Goal: Task Accomplishment & Management: Manage account settings

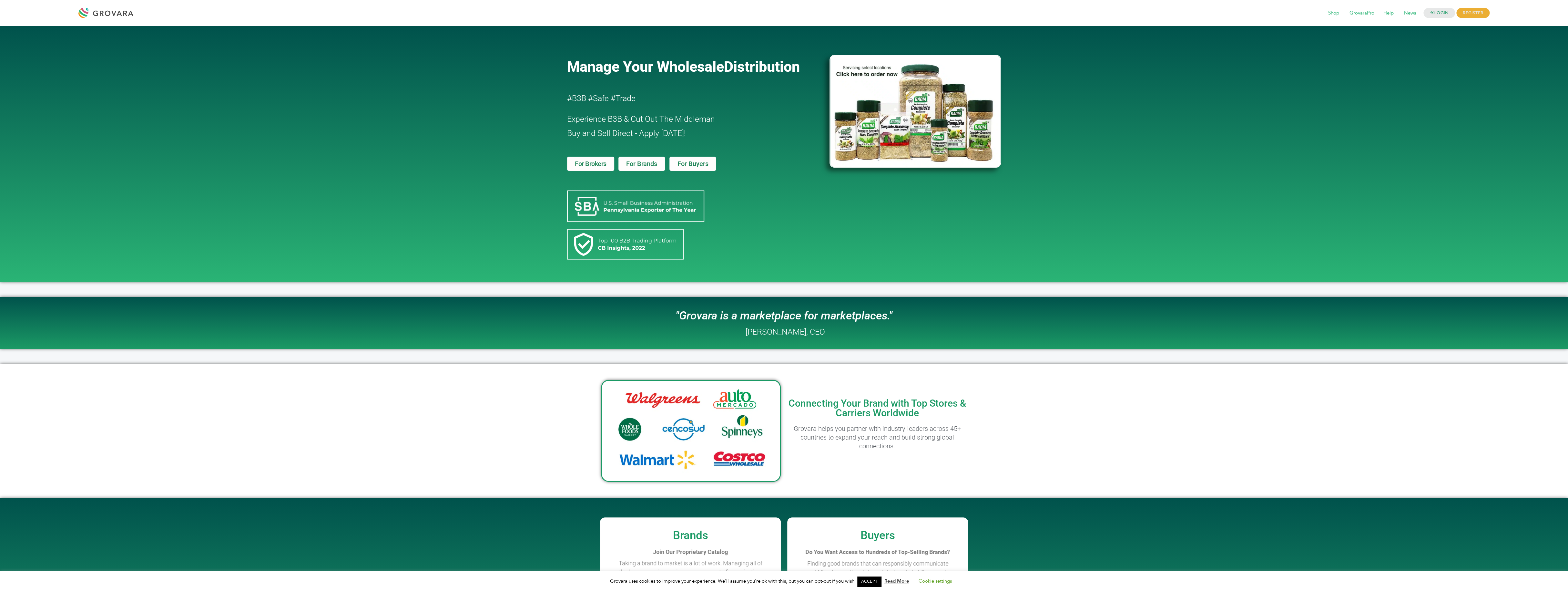
click at [647, 164] on span "For Brands" at bounding box center [642, 164] width 30 height 7
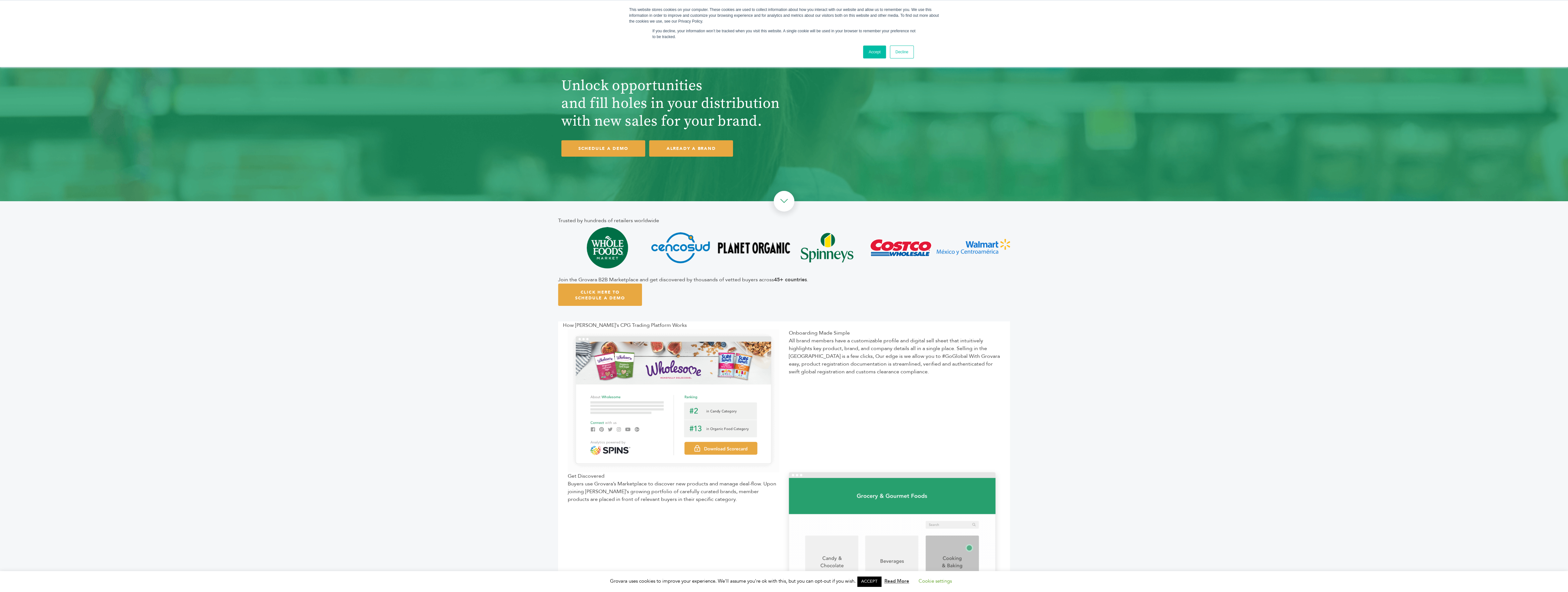
click at [877, 55] on link "Accept" at bounding box center [875, 52] width 23 height 13
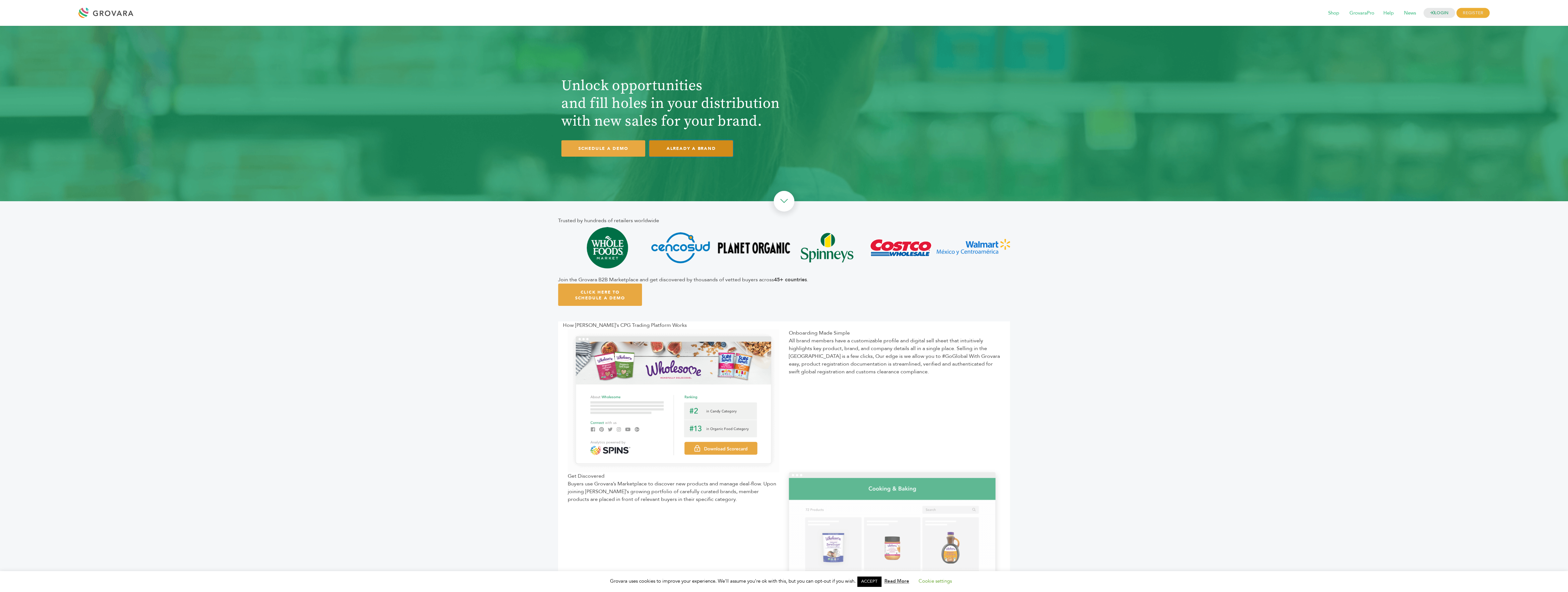
click at [701, 147] on link "ALREADY A BRAND" at bounding box center [691, 148] width 84 height 16
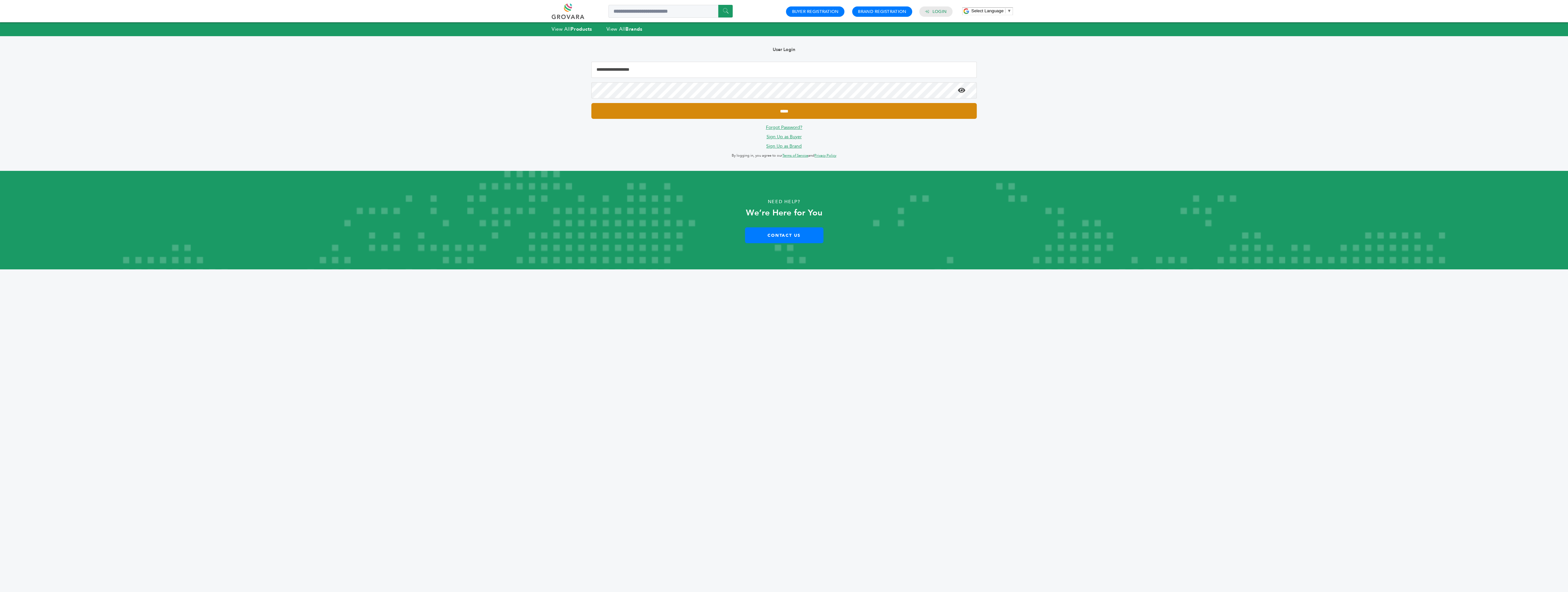
click at [699, 113] on input "*****" at bounding box center [784, 111] width 386 height 16
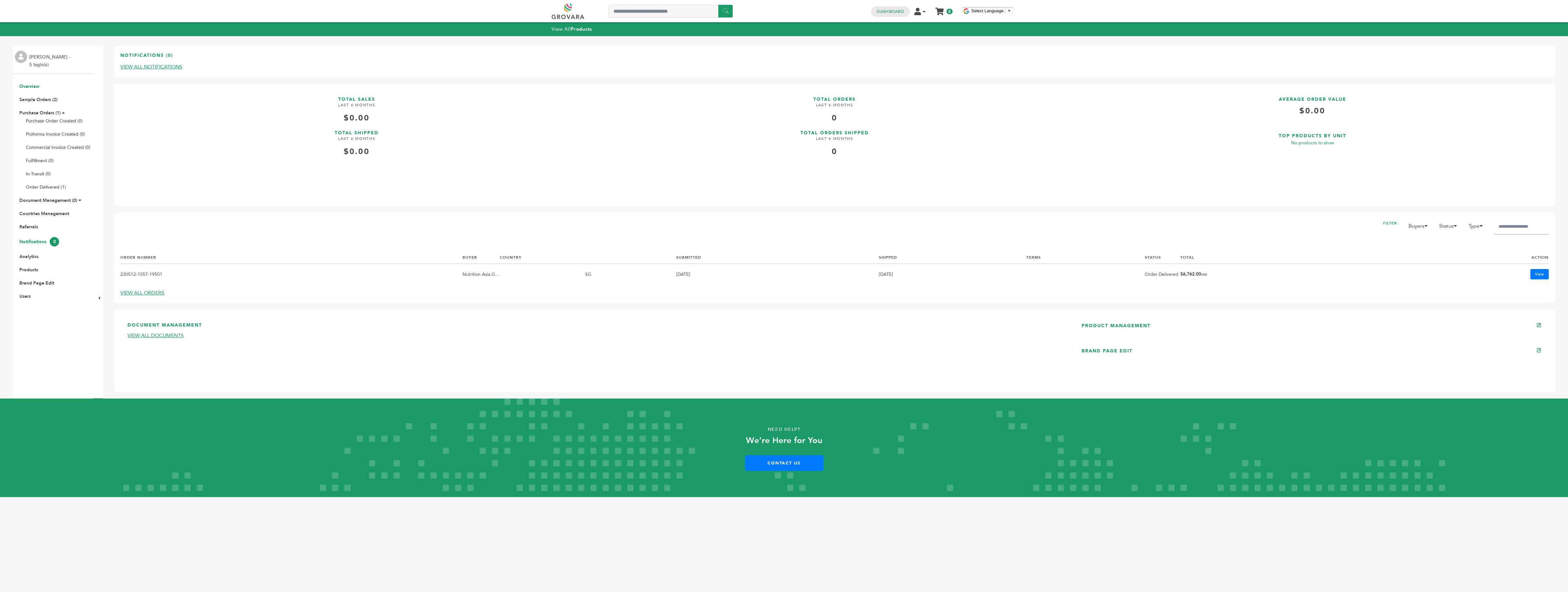
click at [33, 244] on link "Notifications 0" at bounding box center [39, 242] width 40 height 6
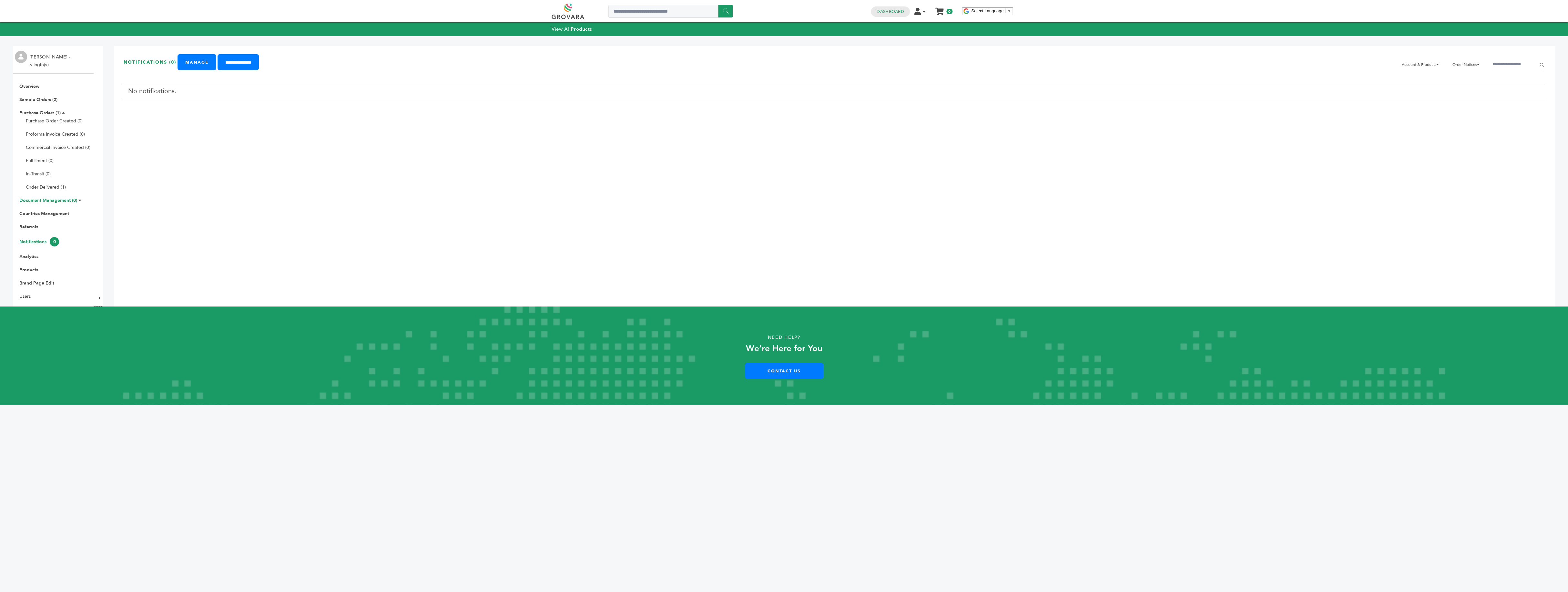
click at [60, 203] on link "Document Management (0)" at bounding box center [48, 200] width 58 height 6
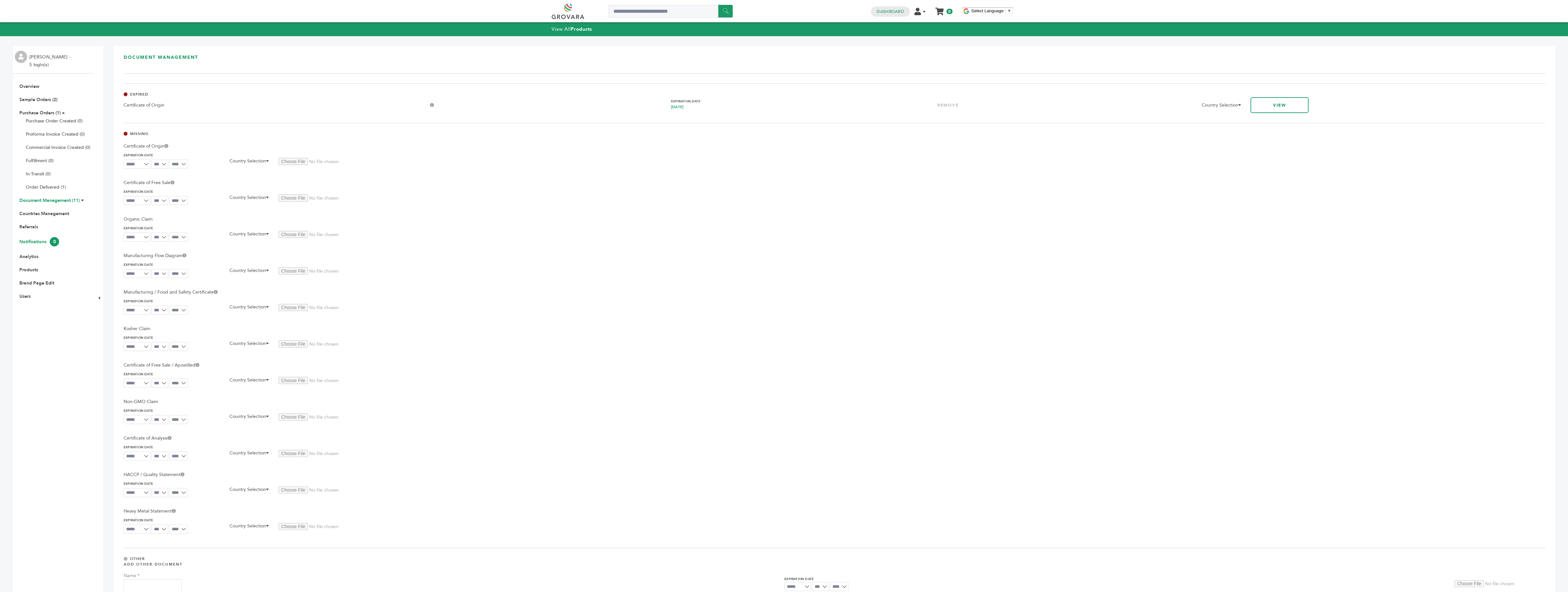
click at [38, 241] on link "Notifications 0" at bounding box center [39, 242] width 40 height 6
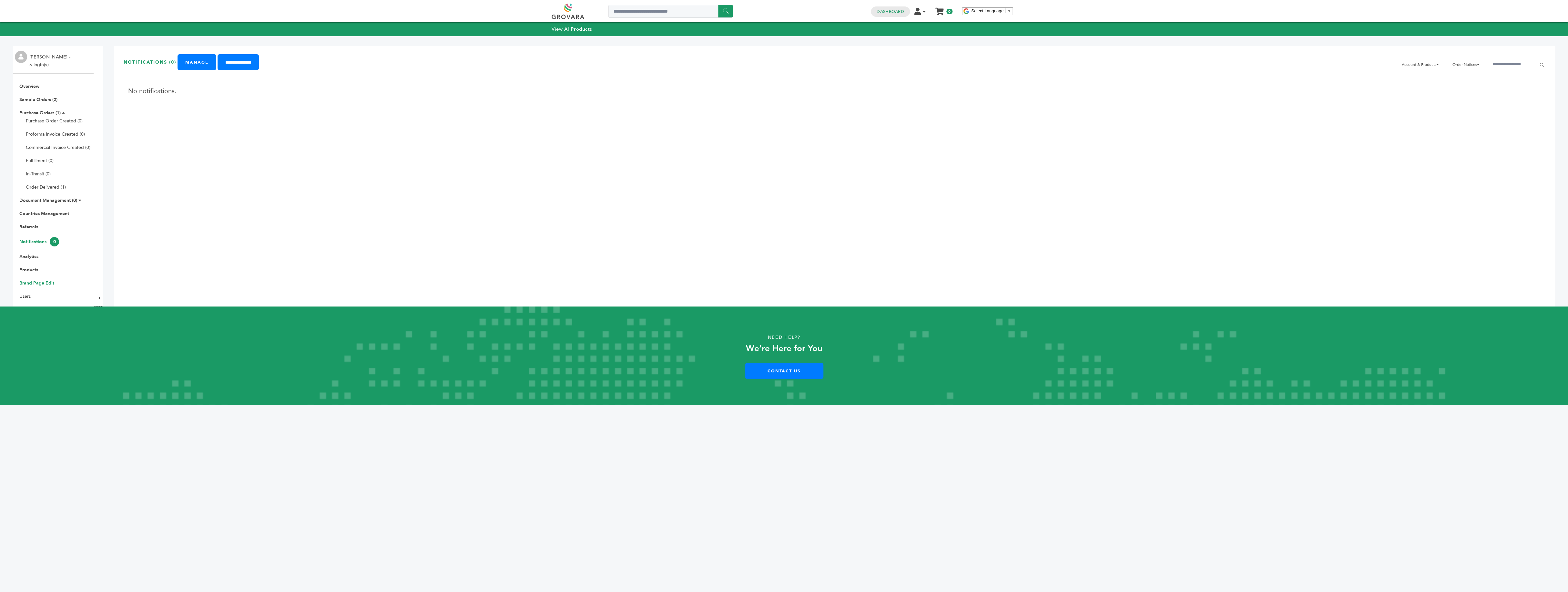
click at [29, 284] on link "Brand Page Edit" at bounding box center [37, 283] width 35 height 6
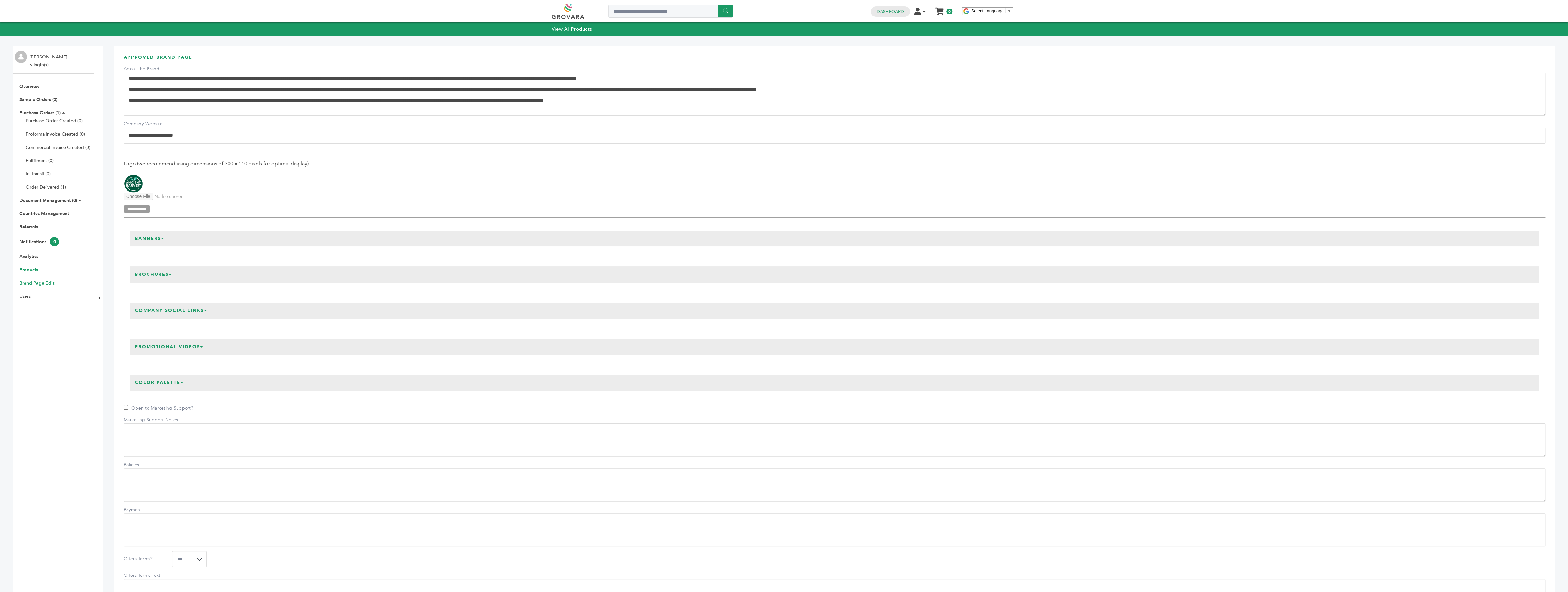
click at [29, 270] on link "Products" at bounding box center [29, 270] width 19 height 6
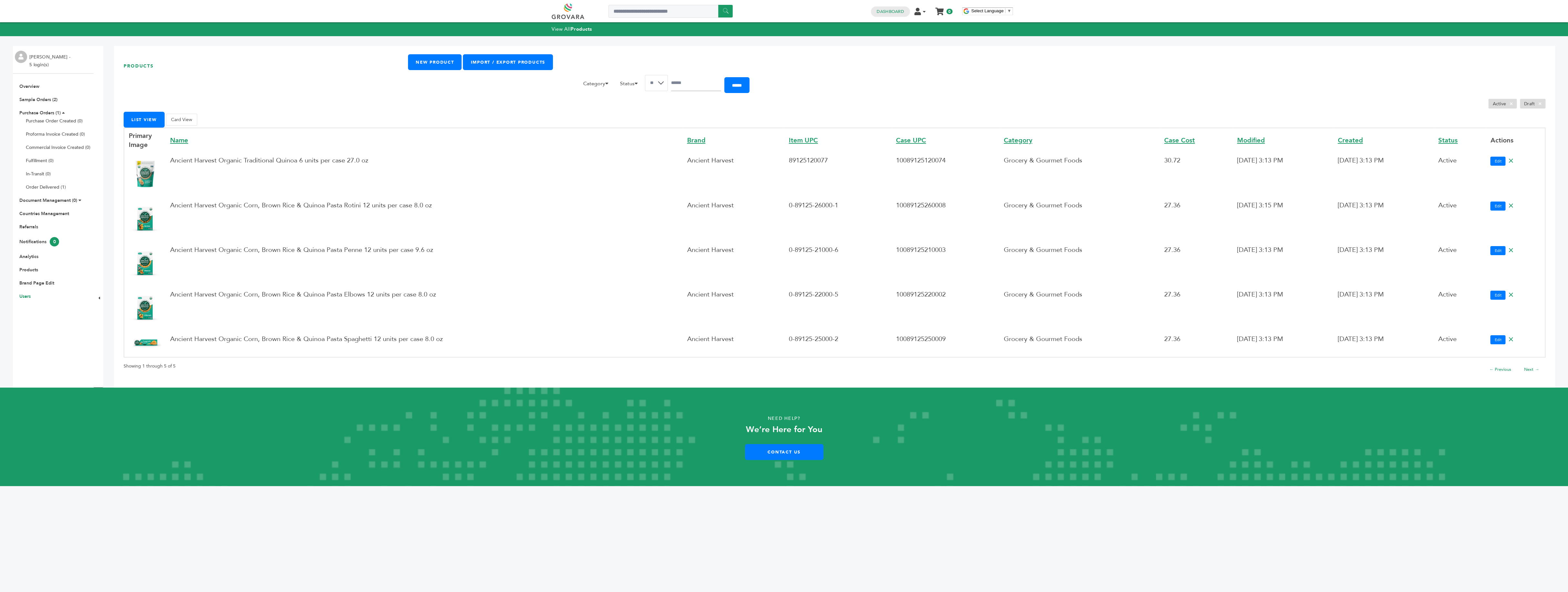
click at [27, 296] on link "Users" at bounding box center [25, 296] width 12 height 6
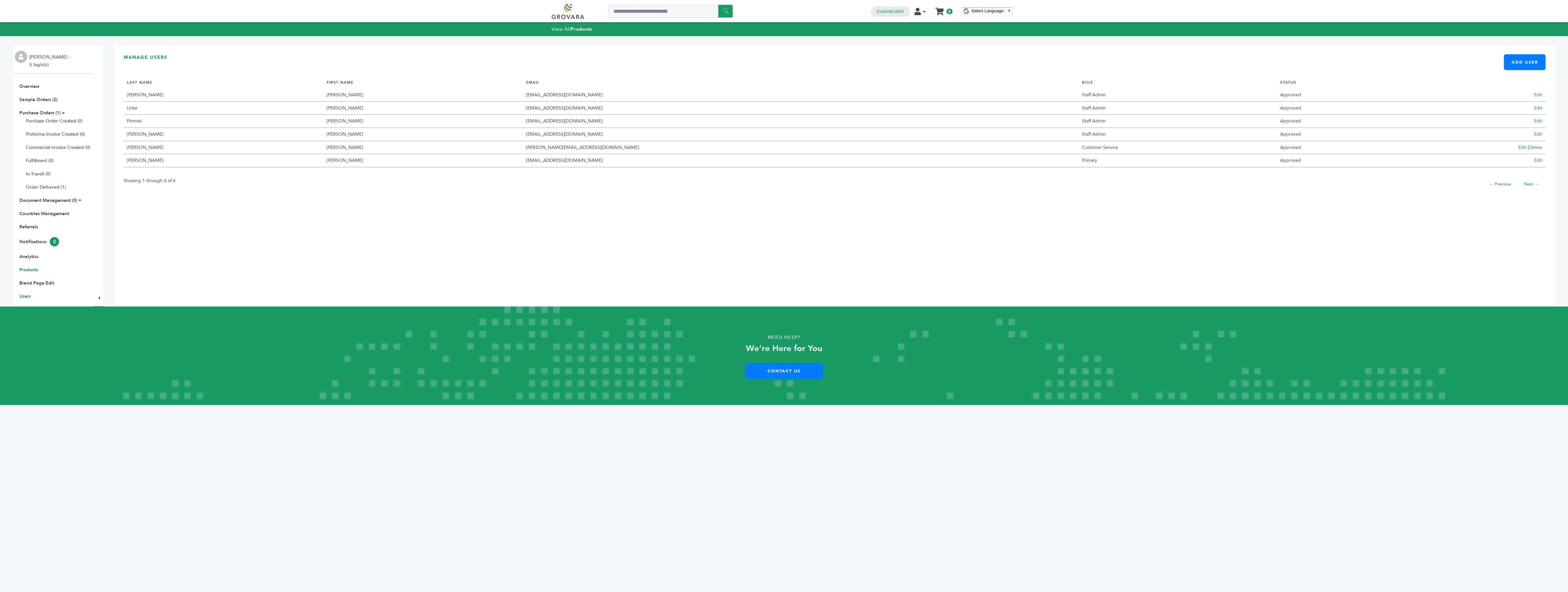
click at [33, 269] on link "Products" at bounding box center [29, 270] width 19 height 6
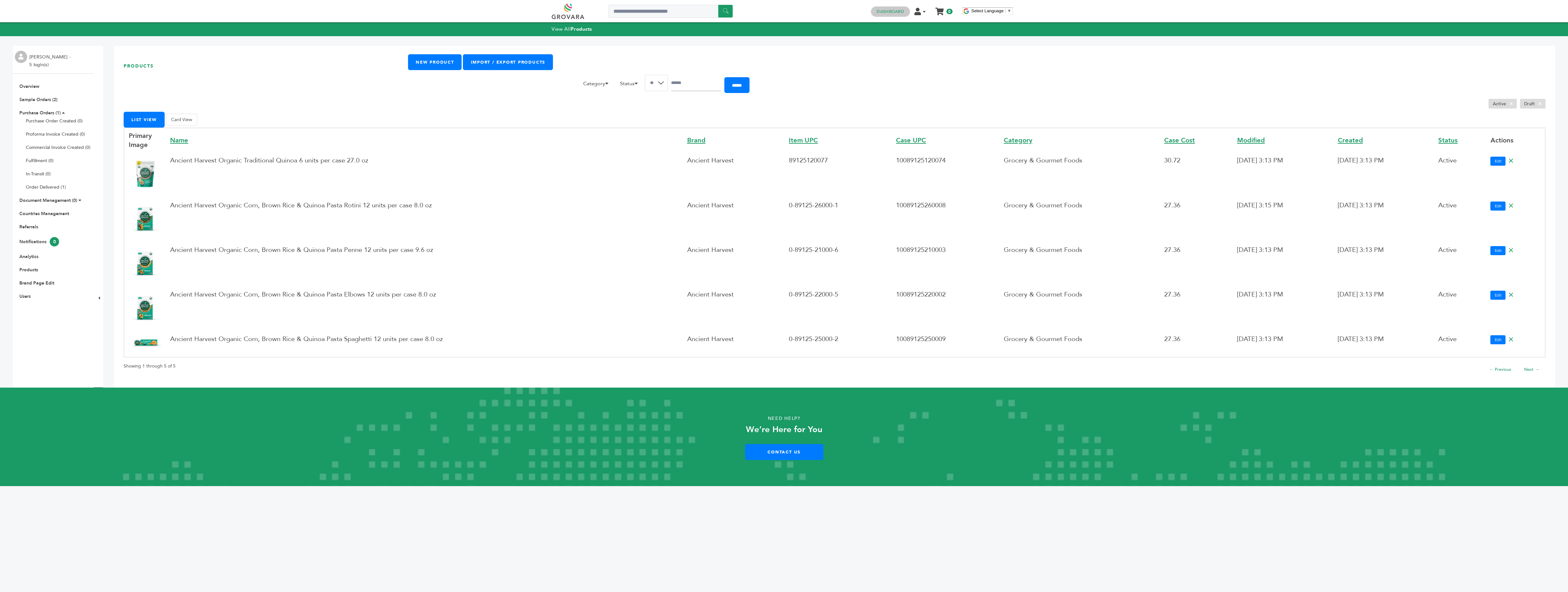
click at [892, 13] on link "Dashboard" at bounding box center [890, 12] width 27 height 6
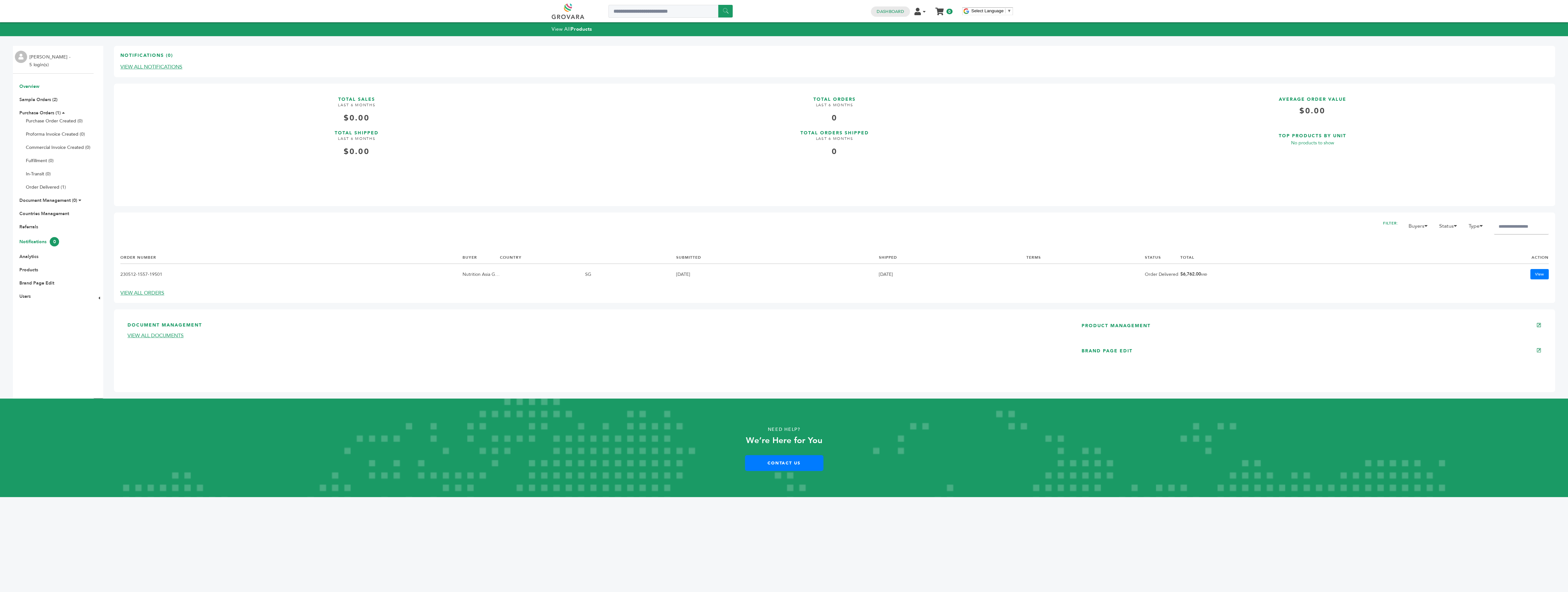
click at [38, 243] on link "Notifications 0" at bounding box center [39, 242] width 40 height 6
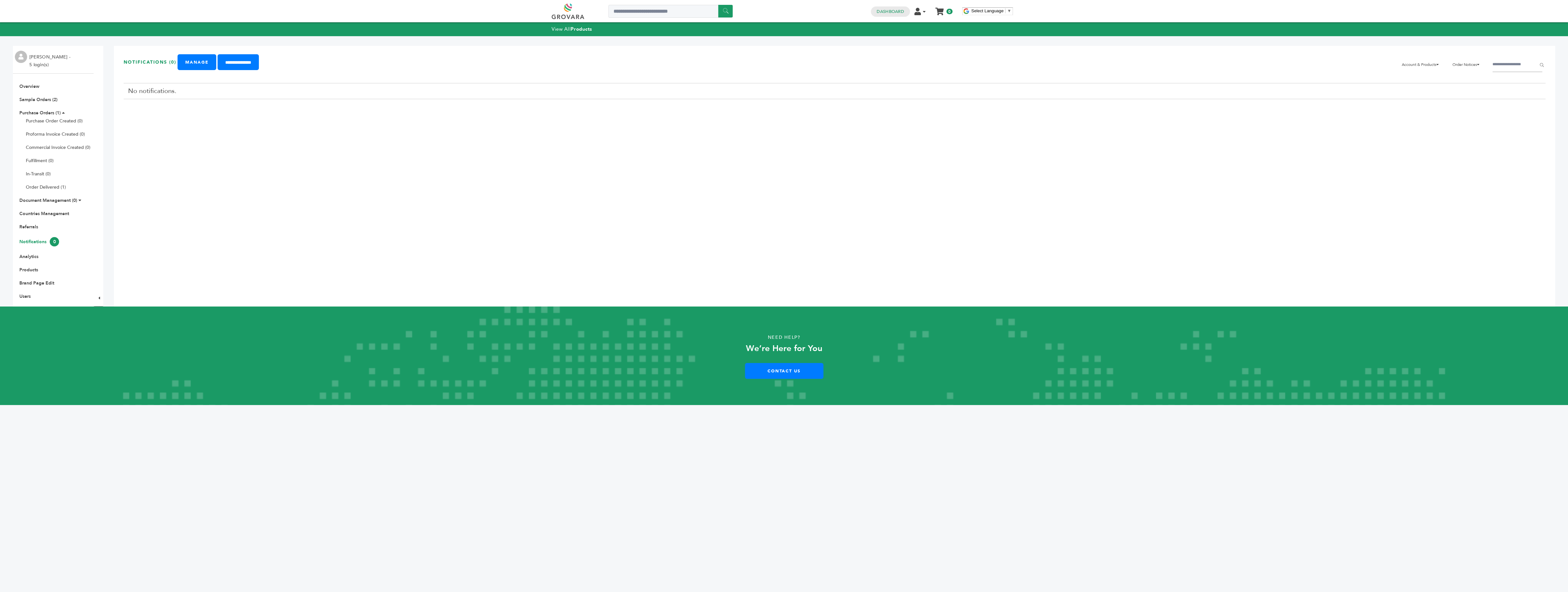
click at [163, 94] on td "No notifications." at bounding box center [835, 91] width 1422 height 16
drag, startPoint x: 147, startPoint y: 91, endPoint x: 155, endPoint y: 90, distance: 8.1
click at [155, 90] on td "No notifications." at bounding box center [835, 91] width 1422 height 16
click at [40, 59] on li "Wendi Smith - 5 login(s)" at bounding box center [51, 60] width 43 height 15
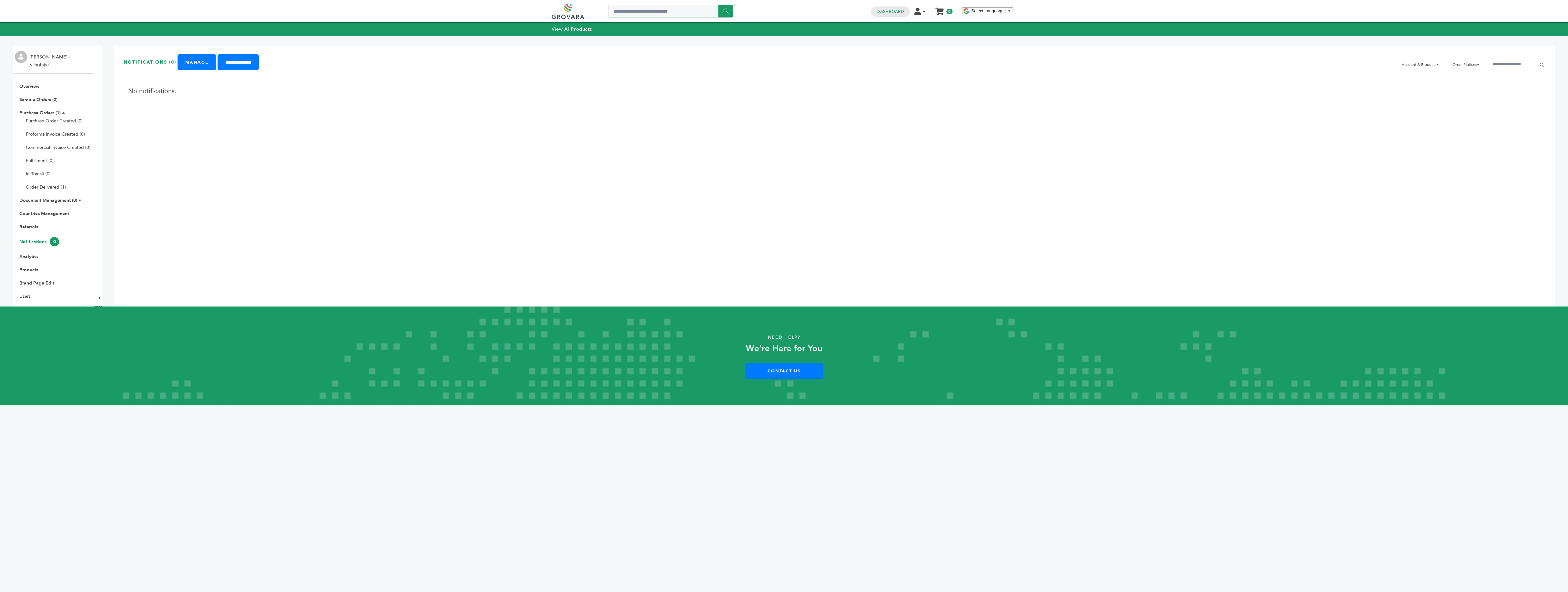
click at [39, 68] on li "Wendi Smith - 5 login(s)" at bounding box center [51, 60] width 43 height 15
click at [23, 55] on img at bounding box center [21, 57] width 12 height 12
click at [46, 59] on li "Wendi Smith - 5 login(s)" at bounding box center [51, 60] width 43 height 15
click at [58, 58] on li "Wendi Smith - 5 login(s)" at bounding box center [51, 60] width 43 height 15
click at [44, 66] on li "Wendi Smith - 5 login(s)" at bounding box center [51, 60] width 43 height 15
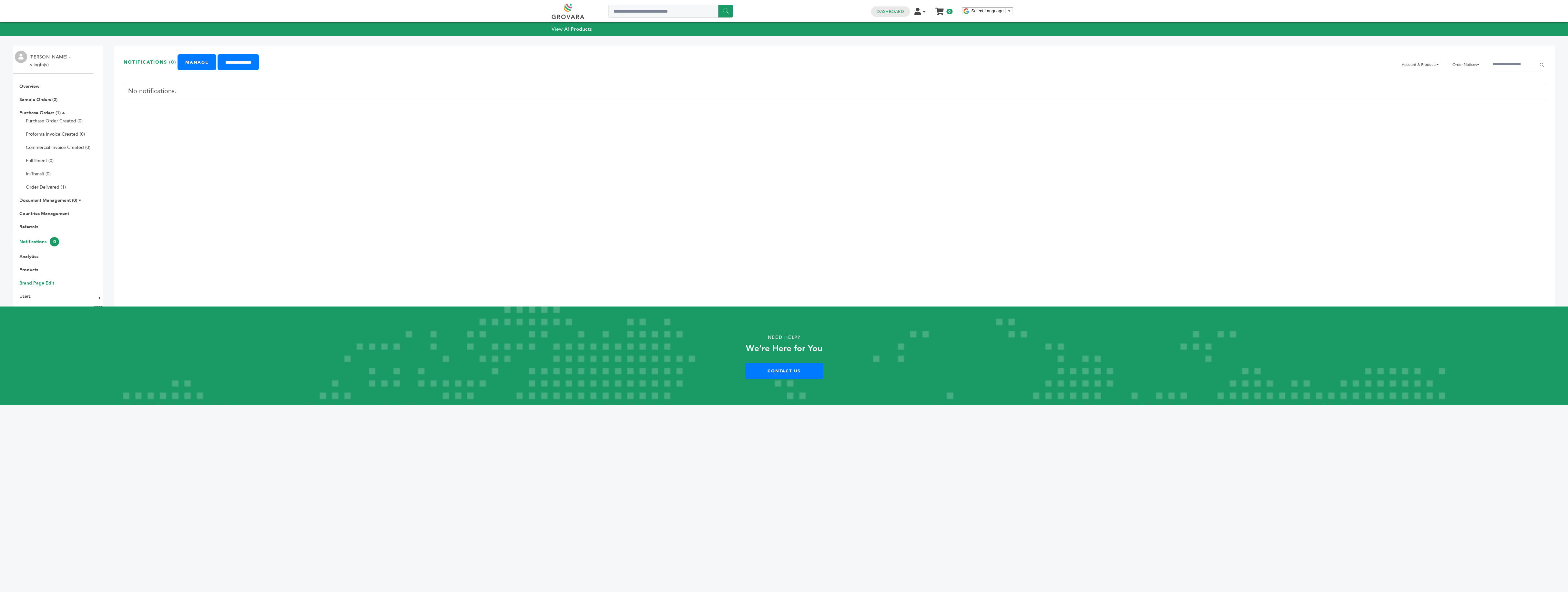
click at [34, 282] on link "Brand Page Edit" at bounding box center [37, 283] width 35 height 6
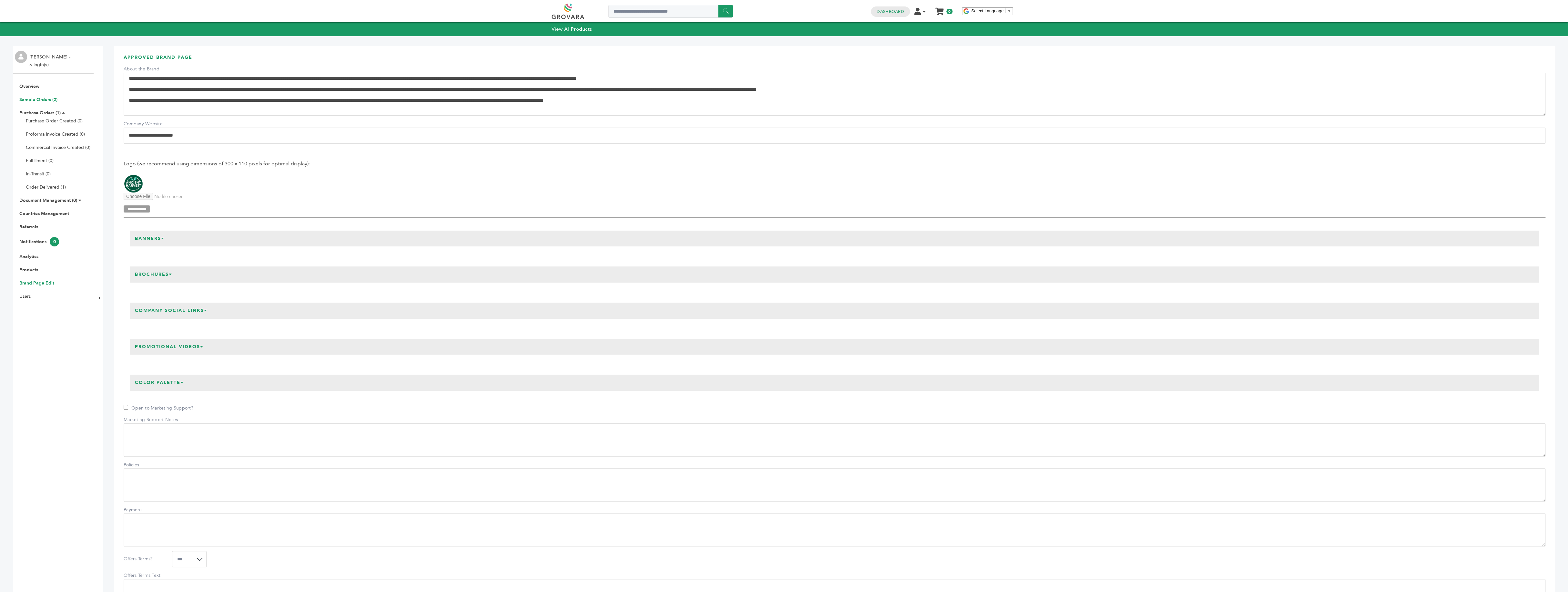
click at [35, 97] on link "Sample Orders (2)" at bounding box center [38, 100] width 38 height 6
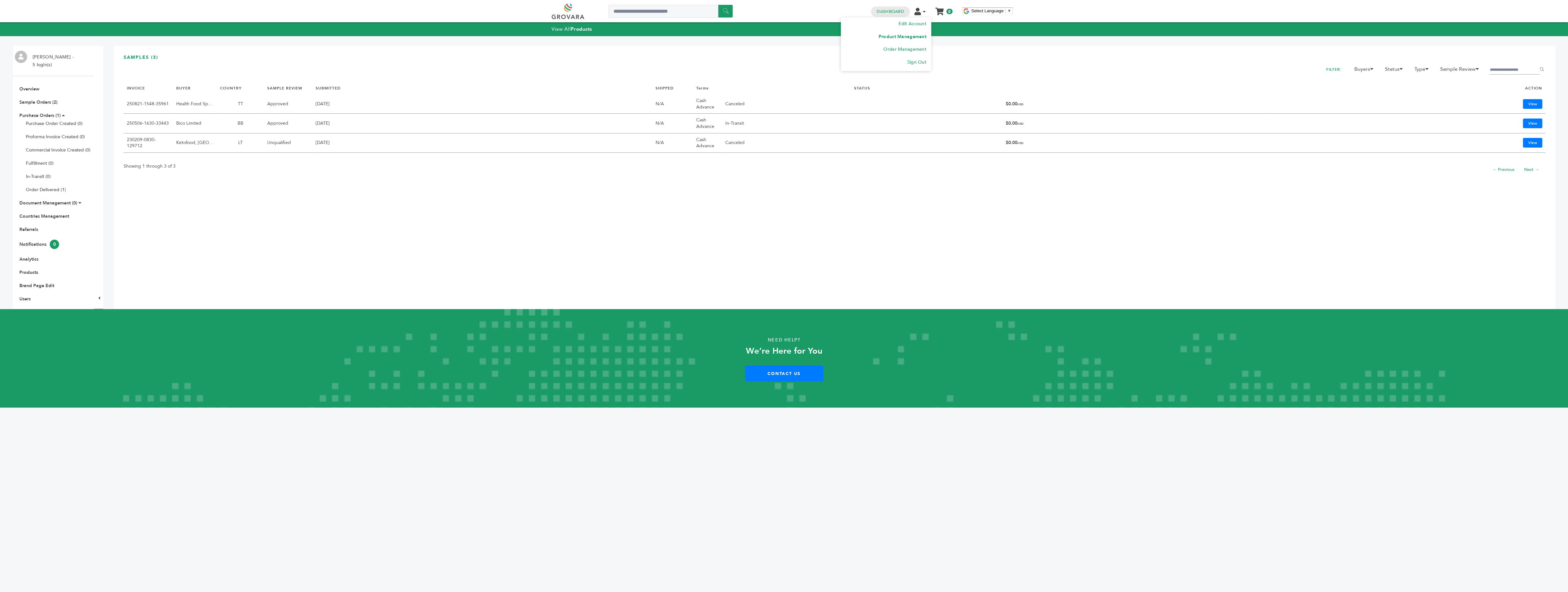
click at [915, 35] on link "Product Management" at bounding box center [902, 37] width 47 height 6
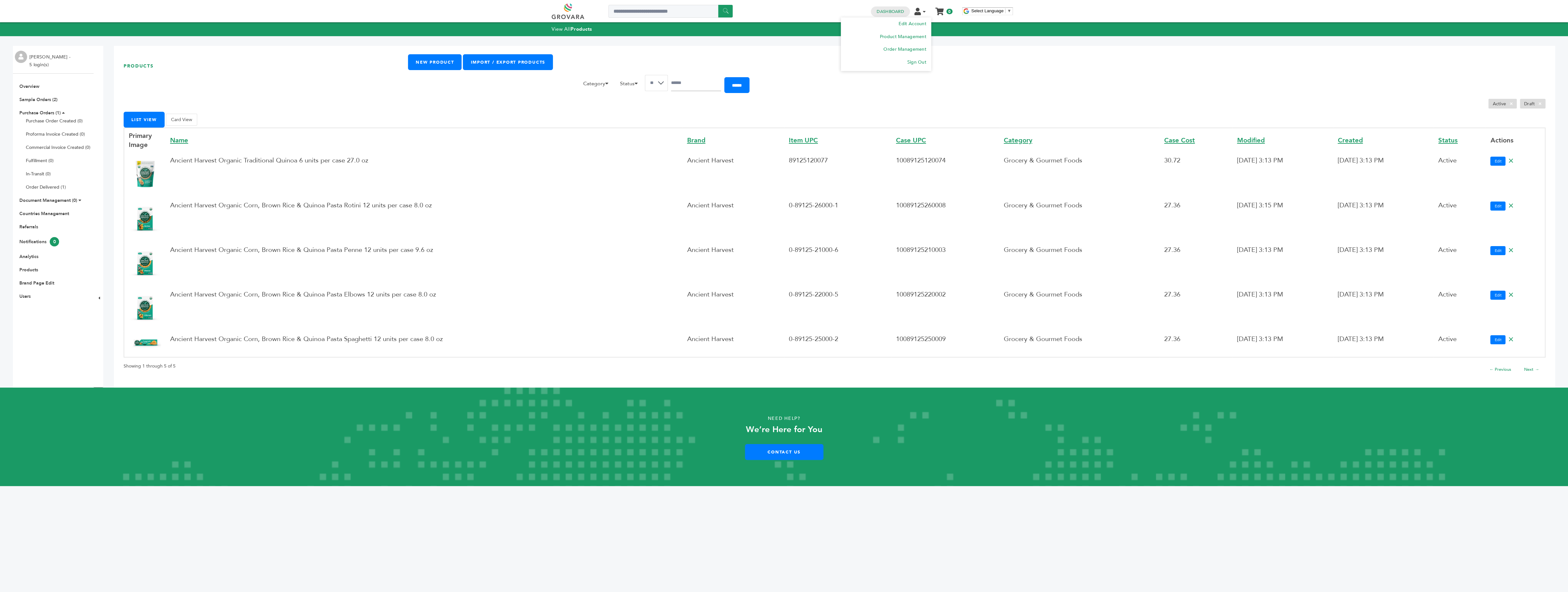
click at [920, 11] on icon at bounding box center [917, 12] width 7 height 7
click at [888, 12] on link "Dashboard" at bounding box center [890, 12] width 27 height 6
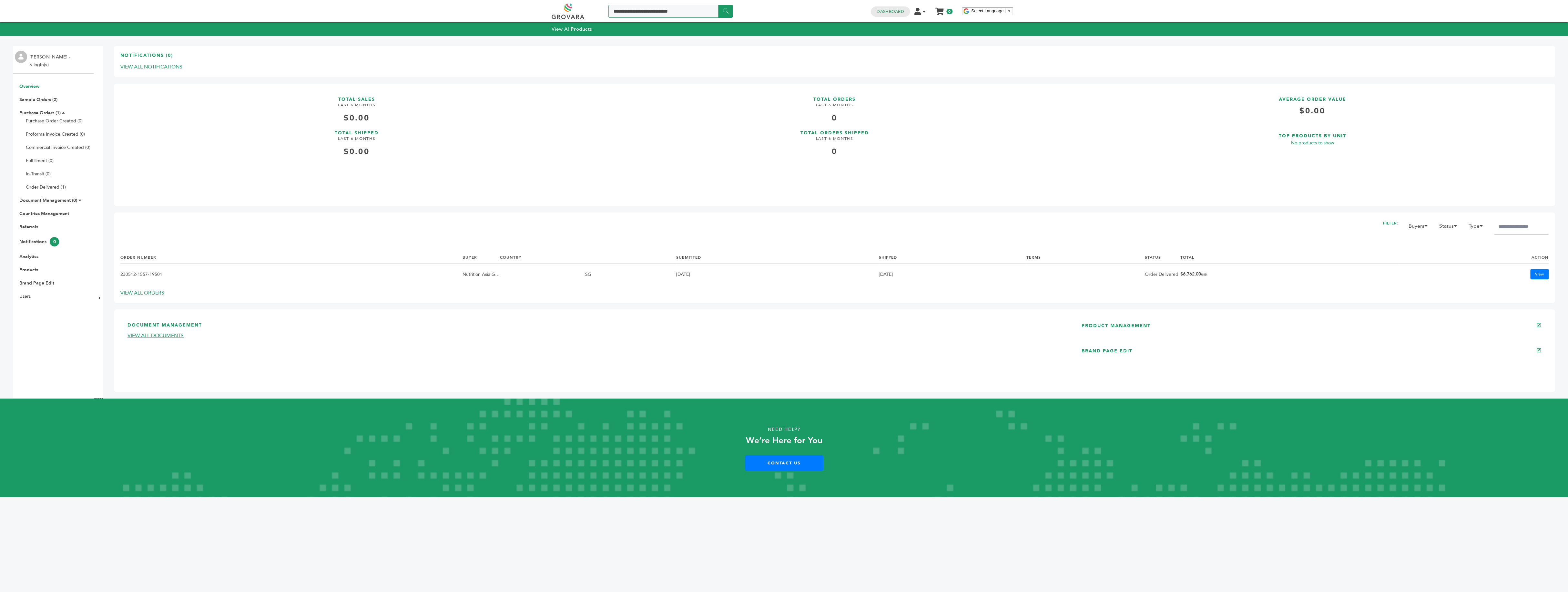
click at [684, 10] on input "Search a product or brand..." at bounding box center [671, 11] width 124 height 13
click at [40, 99] on link "Sample Orders (2)" at bounding box center [38, 100] width 38 height 6
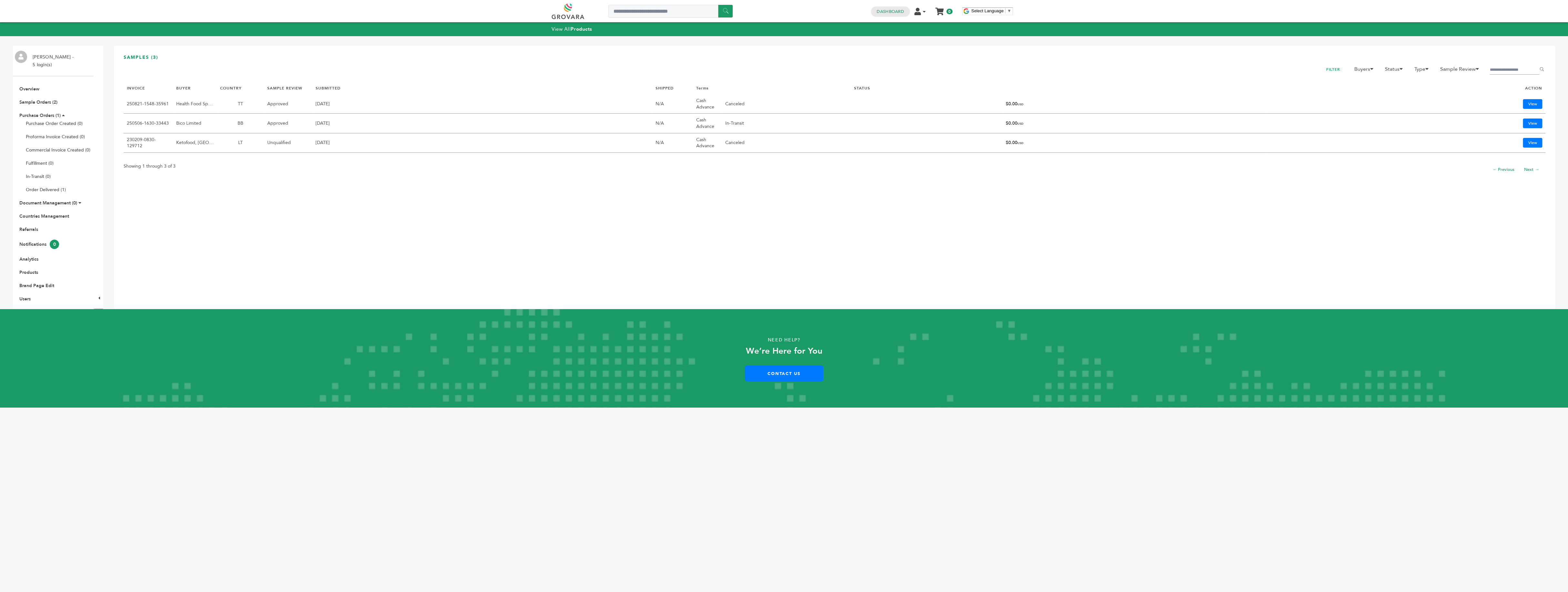
click at [141, 102] on link "250821-1548-35961" at bounding box center [147, 104] width 42 height 6
click at [889, 23] on button "✖" at bounding box center [889, 21] width 15 height 13
click at [1011, 10] on span "▼" at bounding box center [1009, 11] width 4 height 5
click at [1052, 11] on div "****** 0 0 Dashboard Edit Account Product Management Order Management Sign Out …" at bounding box center [784, 11] width 1568 height 23
click at [29, 261] on link "Analytics" at bounding box center [29, 259] width 19 height 6
